Goal: Submit feedback/report problem

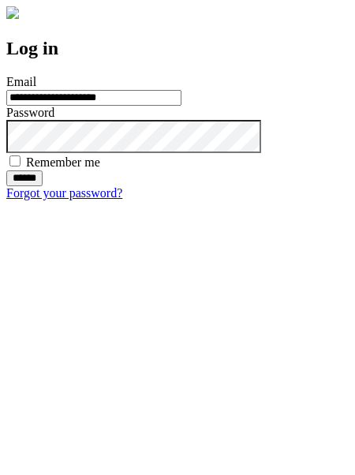
type input "**********"
click at [43, 186] on input "******" at bounding box center [24, 178] width 36 height 16
